Goal: Find contact information: Find contact information

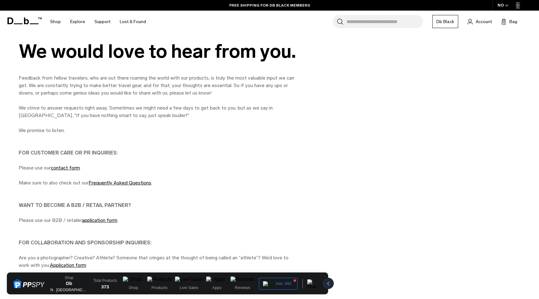
scroll to position [16, 0]
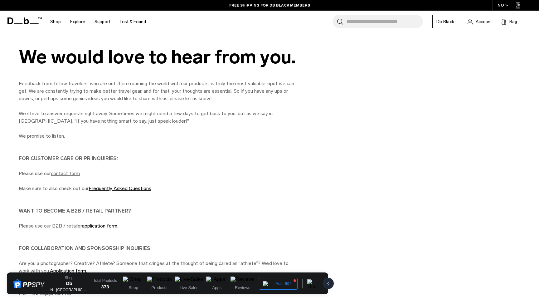
click at [71, 173] on link "contact form" at bounding box center [65, 173] width 29 height 6
